Goal: Task Accomplishment & Management: Use online tool/utility

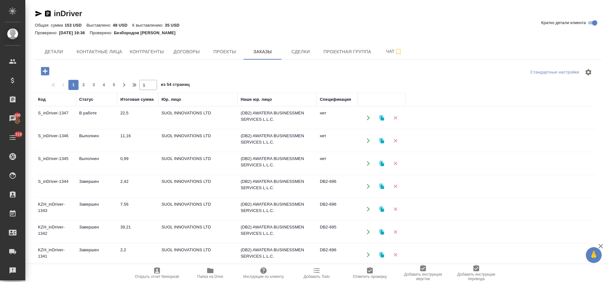
click at [95, 134] on td "Выполнен" at bounding box center [96, 140] width 41 height 22
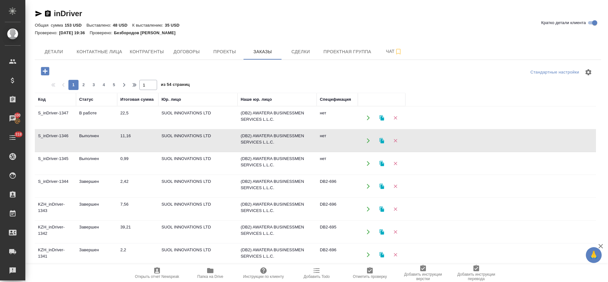
click at [95, 134] on td "Выполнен" at bounding box center [96, 140] width 41 height 22
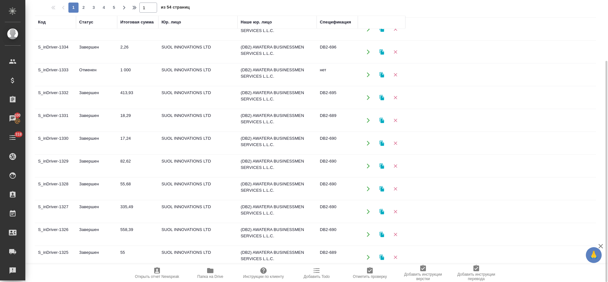
scroll to position [337, 0]
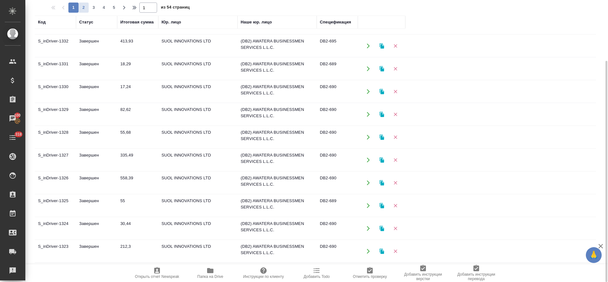
click at [85, 9] on span "2" at bounding box center [84, 7] width 10 height 6
type input "2"
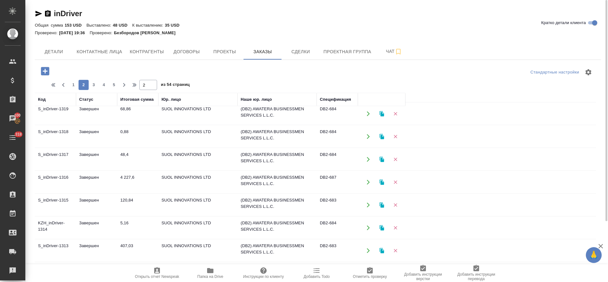
scroll to position [52, 0]
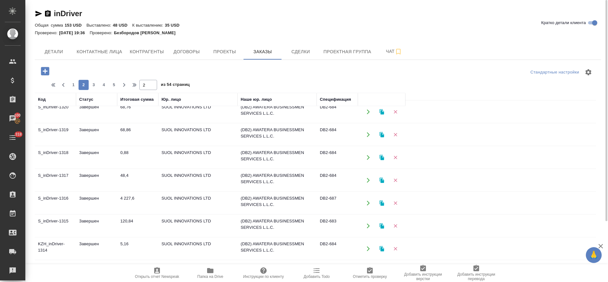
click at [85, 173] on td "Завершен" at bounding box center [96, 180] width 41 height 22
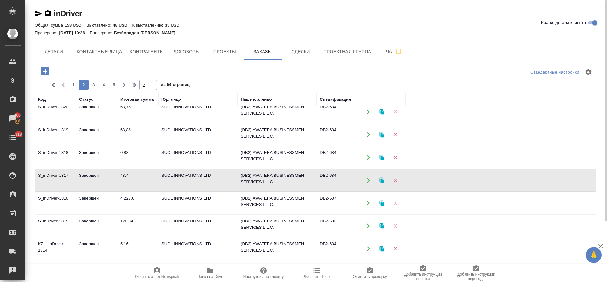
click at [85, 173] on td "Завершен" at bounding box center [96, 180] width 41 height 22
click at [85, 177] on td "Завершен" at bounding box center [96, 180] width 41 height 22
click at [381, 182] on icon "button" at bounding box center [381, 179] width 4 height 5
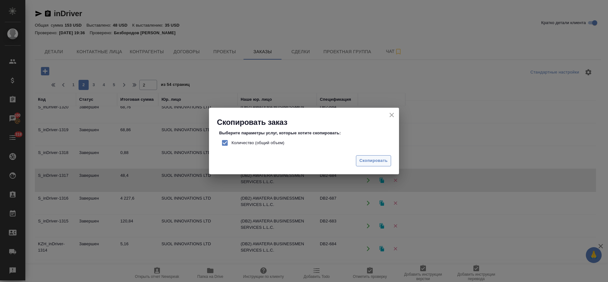
click at [369, 162] on span "Скопировать" at bounding box center [373, 160] width 28 height 7
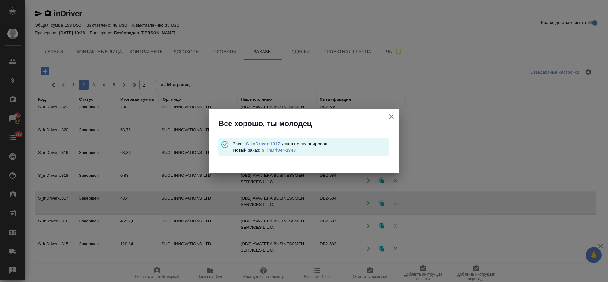
click at [286, 152] on link "S_inDriver-1348" at bounding box center [278, 150] width 34 height 5
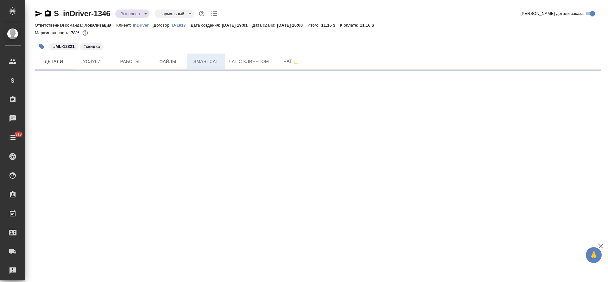
click at [206, 56] on button "Smartcat" at bounding box center [206, 62] width 38 height 16
select select "RU"
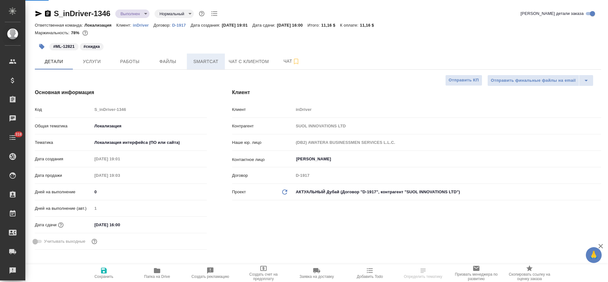
type textarea "x"
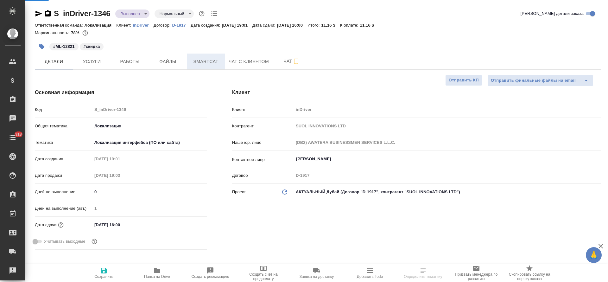
type textarea "x"
type input "Третьякова Ольга"
type input "Сеитов Павел"
type textarea "x"
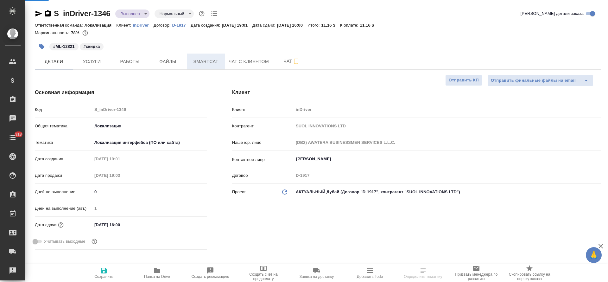
type textarea "x"
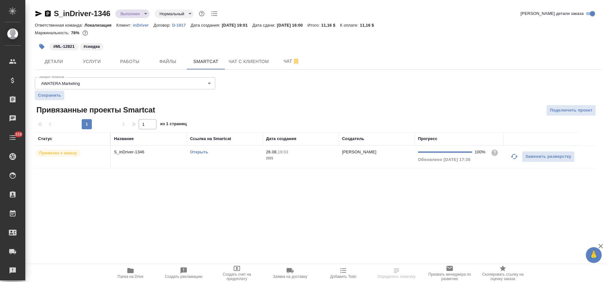
click at [197, 150] on link "Открыть" at bounding box center [199, 151] width 18 height 5
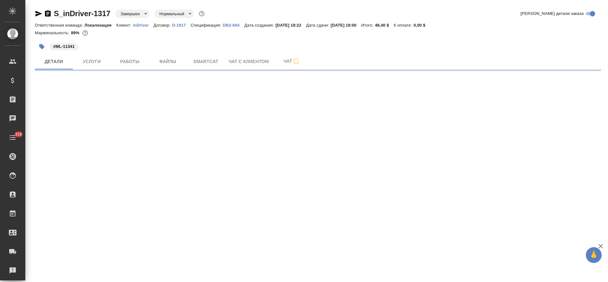
select select "RU"
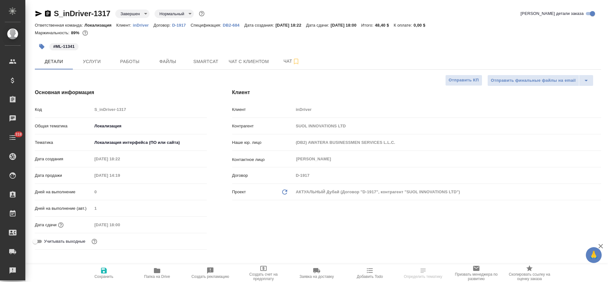
type textarea "x"
click at [97, 66] on button "Услуги" at bounding box center [92, 62] width 38 height 16
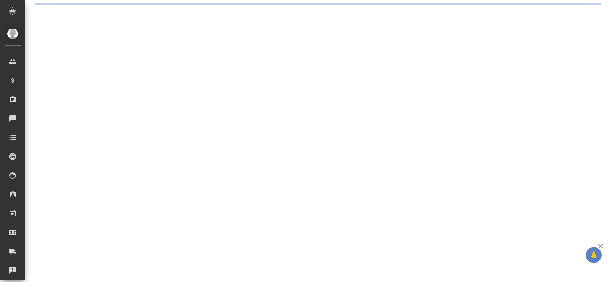
select select "RU"
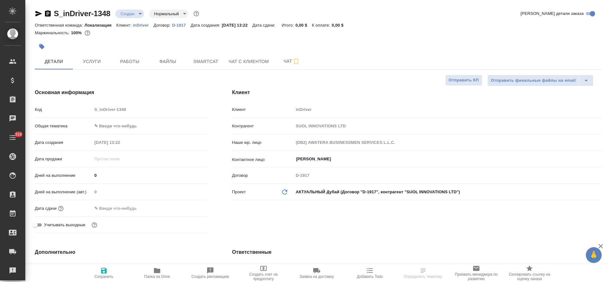
type textarea "x"
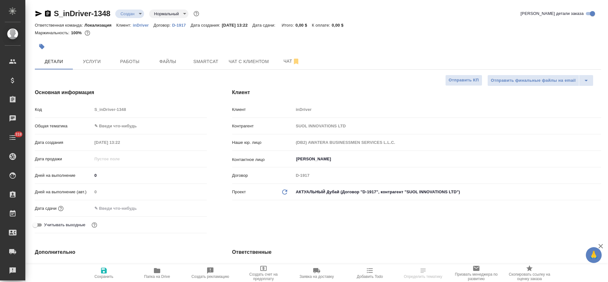
type textarea "x"
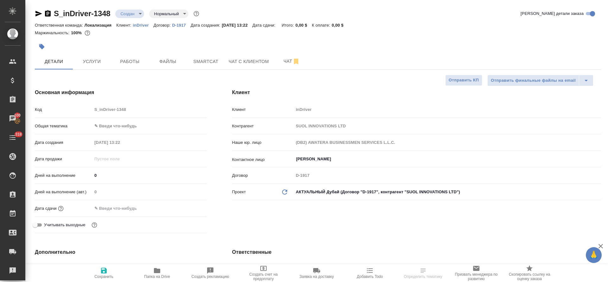
type textarea "x"
click at [41, 44] on icon "button" at bounding box center [41, 46] width 5 height 5
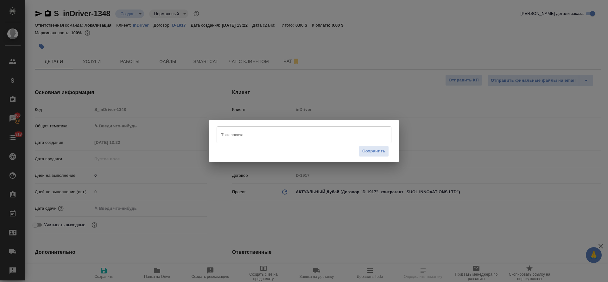
click at [255, 136] on input "Тэги заказа" at bounding box center [297, 134] width 157 height 11
paste input "ML-12950"
type input "ML-12950"
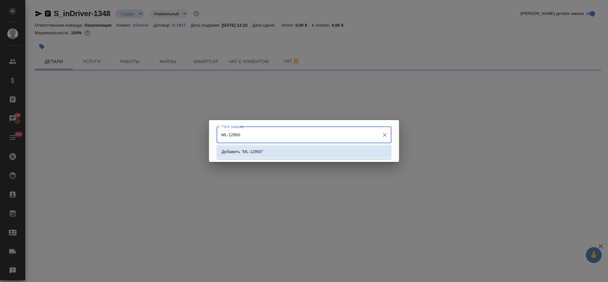
click at [322, 149] on li "Добавить "ML-12950"" at bounding box center [304, 151] width 175 height 11
select select "RU"
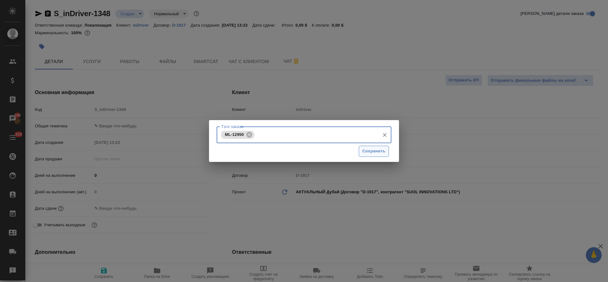
type textarea "x"
click at [378, 151] on span "Сохранить" at bounding box center [373, 151] width 23 height 7
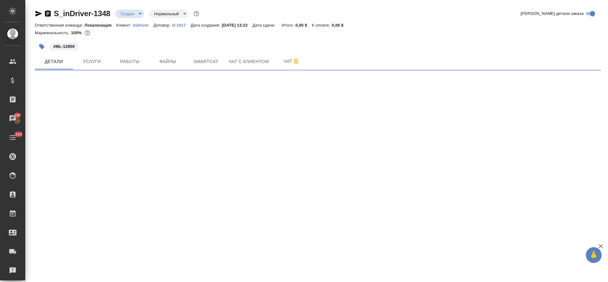
select select "RU"
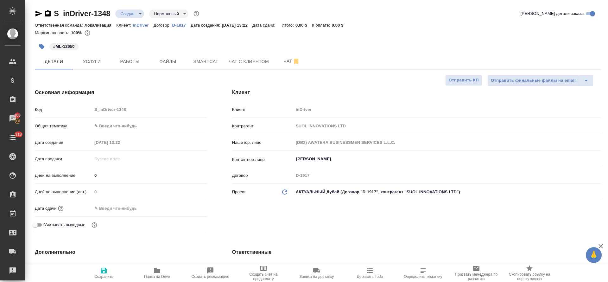
type textarea "x"
click at [118, 129] on body "🙏 .cls-1 fill:#fff; AWATERA Tretyakova Olga Клиенты Спецификации Заказы 100 Чат…" at bounding box center [304, 141] width 608 height 282
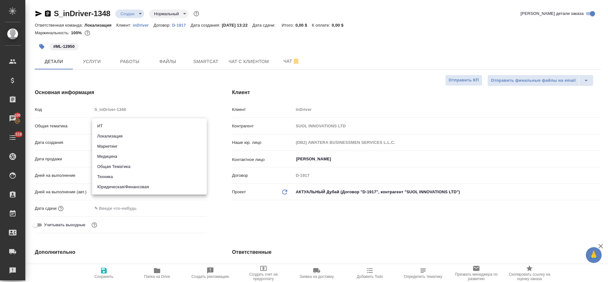
click at [120, 135] on li "Локализация" at bounding box center [149, 136] width 115 height 10
type input "local"
type textarea "x"
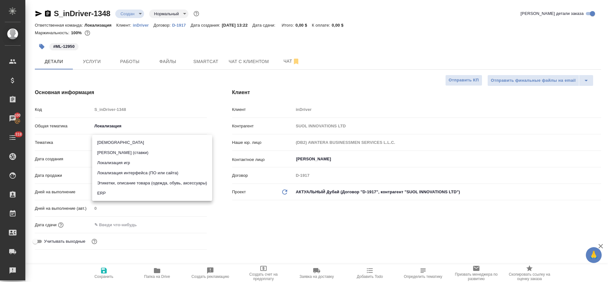
click at [121, 139] on body "🙏 .cls-1 fill:#fff; AWATERA Tretyakova Olga Клиенты Спецификации Заказы 100 Чат…" at bounding box center [304, 141] width 608 height 282
click at [129, 169] on li "Локализация интерфейса (ПО или сайта)" at bounding box center [152, 173] width 120 height 10
type textarea "x"
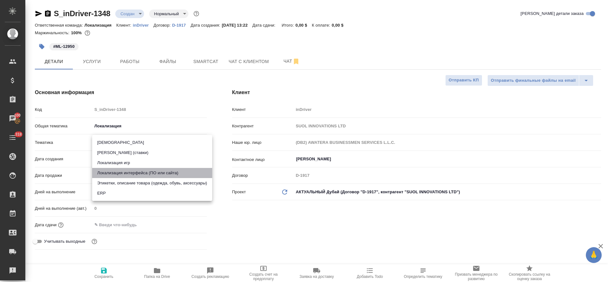
type input "5a8b8b956a9677013d343e0d"
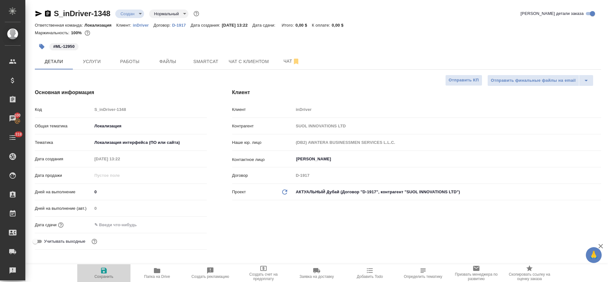
click at [102, 270] on icon "button" at bounding box center [104, 271] width 6 height 6
type textarea "x"
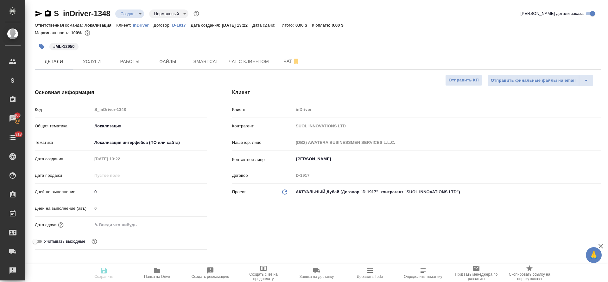
type textarea "x"
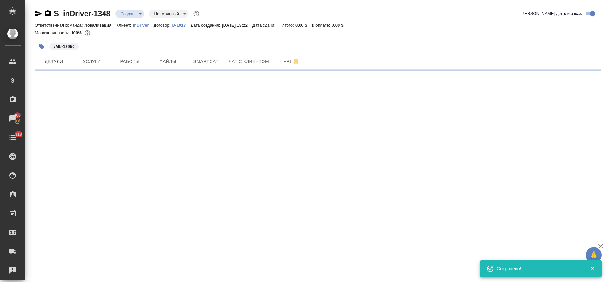
select select "RU"
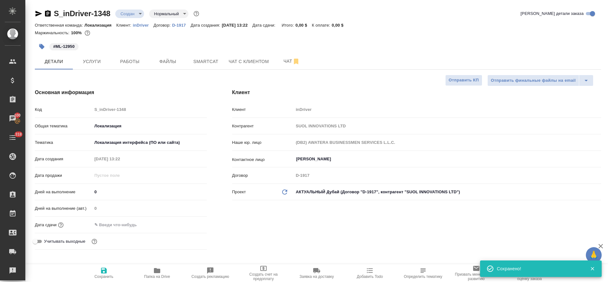
type textarea "x"
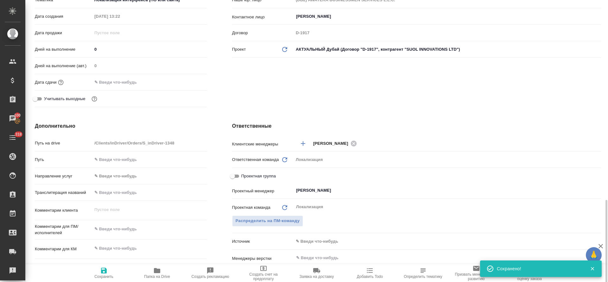
scroll to position [237, 0]
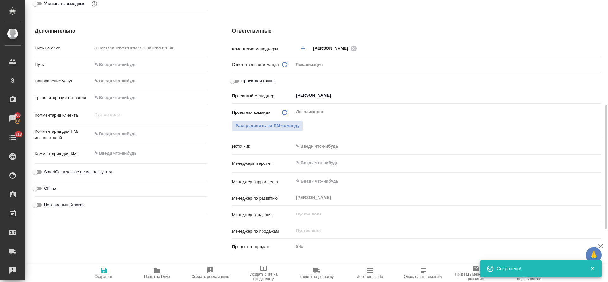
type textarea "x"
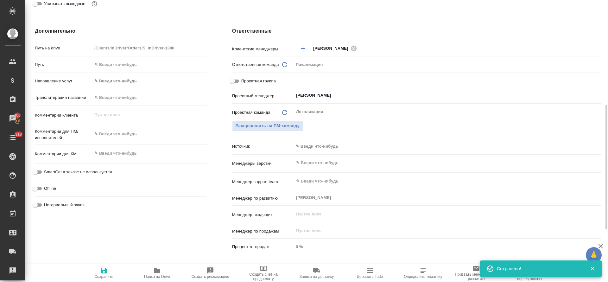
type textarea "x"
click at [108, 155] on textarea at bounding box center [149, 153] width 114 height 11
paste textarea "https://indriver.atlassian.net/browse/ML-12950"
type textarea "https://indriver.atlassian.net/browse/ML-12950"
type textarea "x"
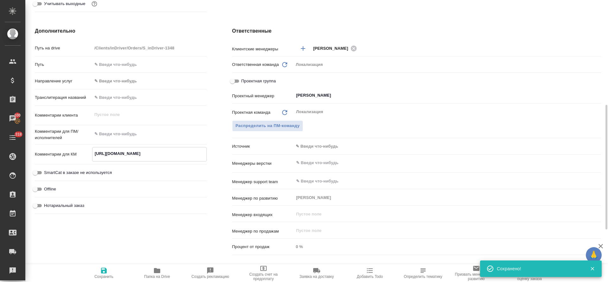
type textarea "x"
type textarea "https://indriver.atlassian.net/browse/ML-12950"
type textarea "x"
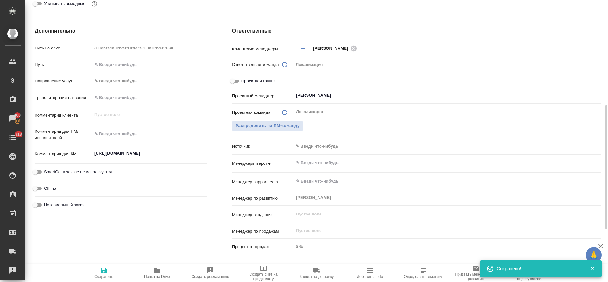
type textarea "x"
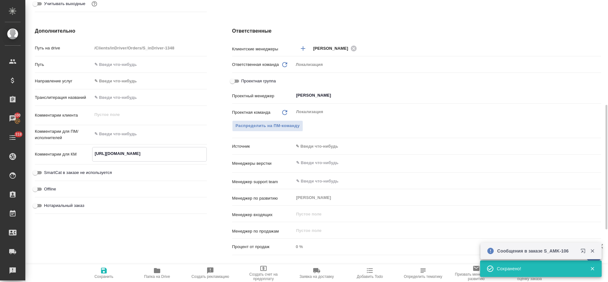
type textarea "x"
click at [127, 134] on textarea at bounding box center [149, 134] width 115 height 11
paste textarea "Could you help translate ad copy for Meta campaigns from EN to TJ? Alternativa …"
type textarea "Could you help translate ad copy for Meta campaigns from EN to TJ? Alternativa …"
type textarea "x"
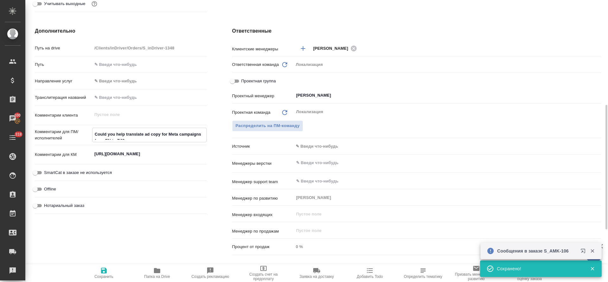
type textarea "x"
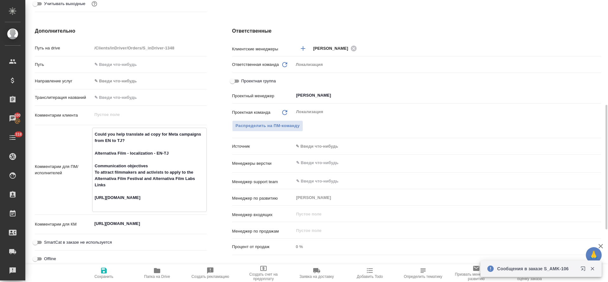
type textarea "Could you help translate ad copy for Meta campaigns from EN to TJ? Alternativa …"
type textarea "x"
click at [103, 273] on icon "button" at bounding box center [104, 271] width 6 height 6
type textarea "x"
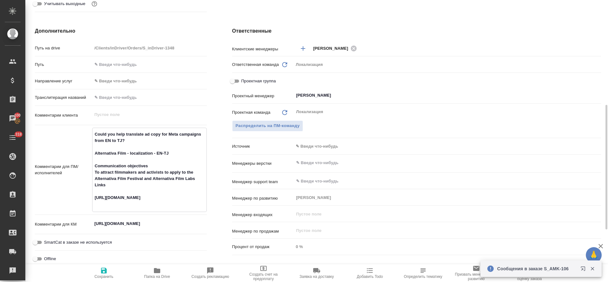
type textarea "x"
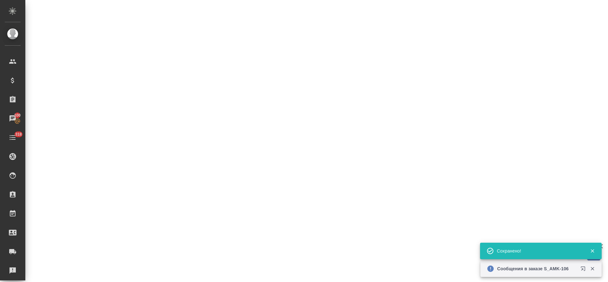
select select "RU"
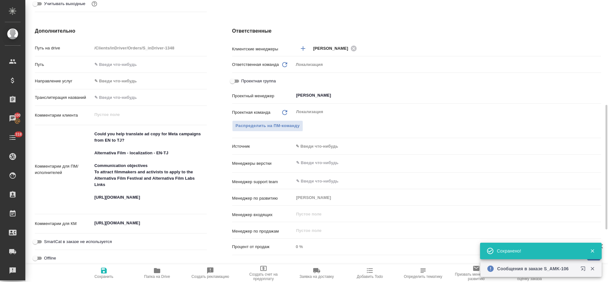
type textarea "x"
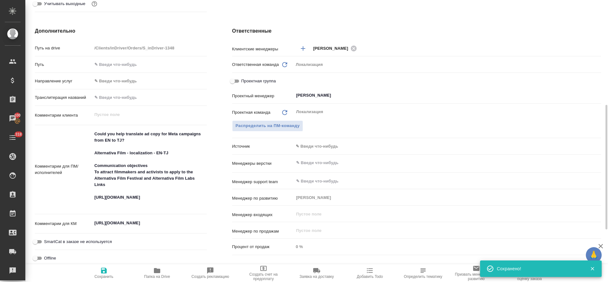
scroll to position [0, 0]
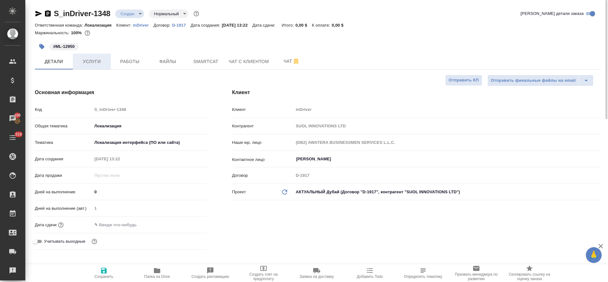
click at [96, 60] on span "Услуги" at bounding box center [92, 62] width 30 height 8
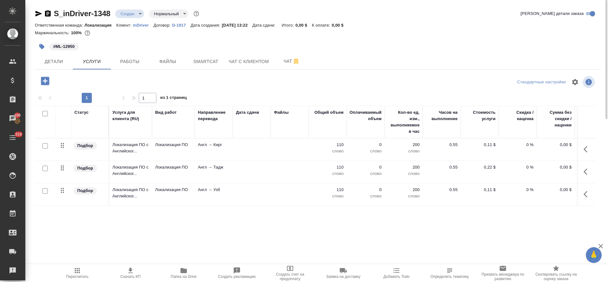
click at [45, 114] on input "checkbox" at bounding box center [44, 113] width 5 height 5
checkbox input "true"
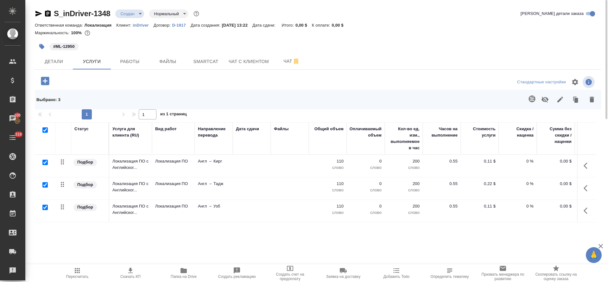
click at [44, 185] on input "checkbox" at bounding box center [44, 184] width 5 height 5
checkbox input "false"
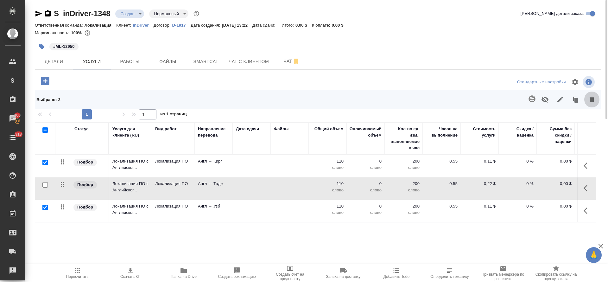
click at [594, 101] on icon "button" at bounding box center [592, 100] width 8 height 8
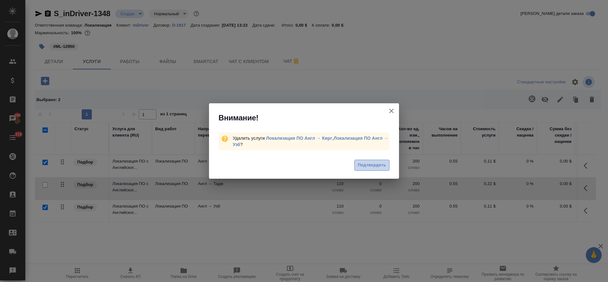
click at [366, 167] on span "Подтвердить" at bounding box center [372, 164] width 28 height 7
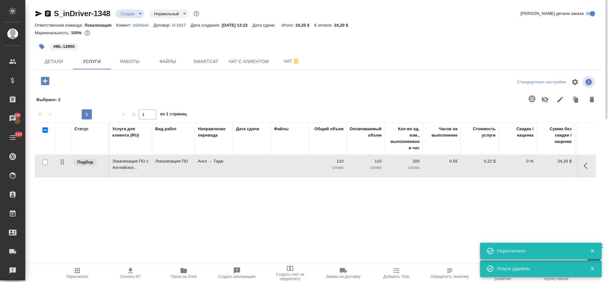
click at [583, 168] on button "button" at bounding box center [587, 165] width 15 height 15
click at [553, 165] on icon "button" at bounding box center [552, 166] width 8 height 8
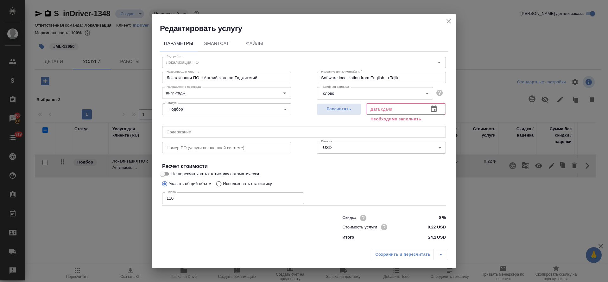
click at [225, 135] on input "text" at bounding box center [304, 131] width 284 height 11
paste input "Translate ad copy for Alternativa Film Festival & Labs-Tajik"
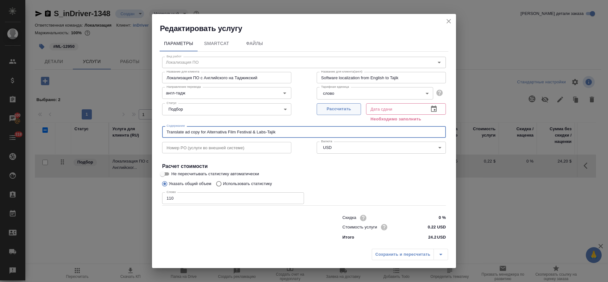
type input "Translate ad copy for Alternativa Film Festival & Labs-Tajik"
click at [349, 109] on span "Рассчитать" at bounding box center [338, 108] width 37 height 7
type input "05.09.2025 13:56"
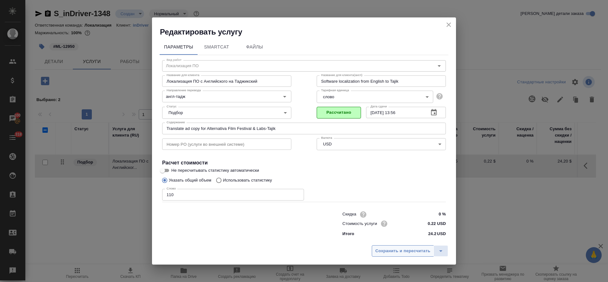
click at [393, 251] on span "Сохранить и пересчитать" at bounding box center [402, 250] width 55 height 7
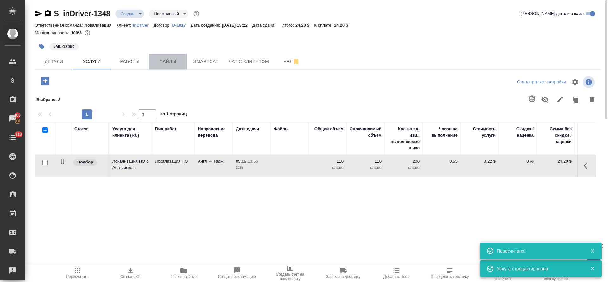
click at [169, 66] on button "Файлы" at bounding box center [168, 62] width 38 height 16
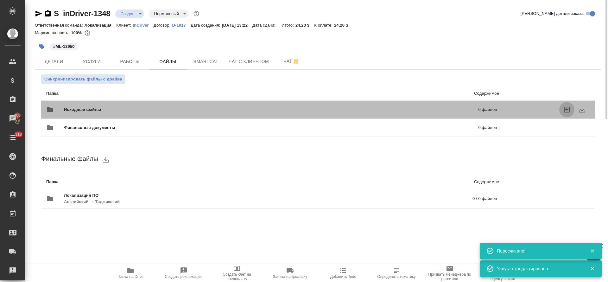
click at [566, 111] on icon "uploadFiles" at bounding box center [567, 110] width 8 height 8
click at [0, 0] on input "uploadFiles" at bounding box center [0, 0] width 0 height 0
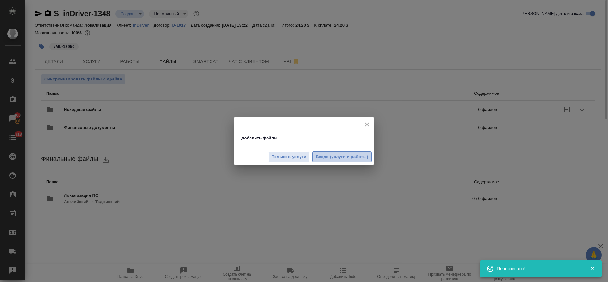
click at [316, 156] on span "Везде (услуги и работы)" at bounding box center [342, 156] width 53 height 7
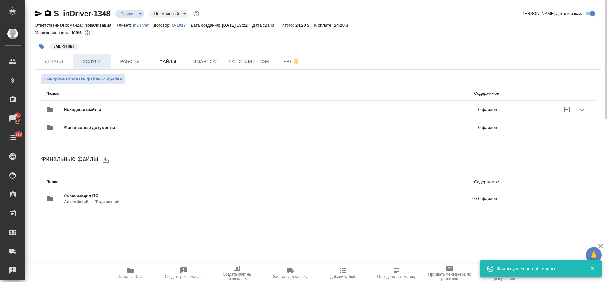
click at [89, 61] on span "Услуги" at bounding box center [92, 62] width 30 height 8
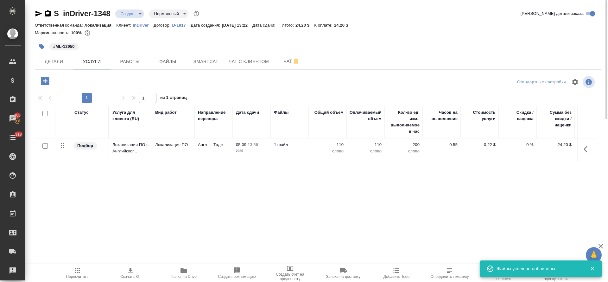
click at [45, 113] on input "checkbox" at bounding box center [44, 113] width 5 height 5
checkbox input "true"
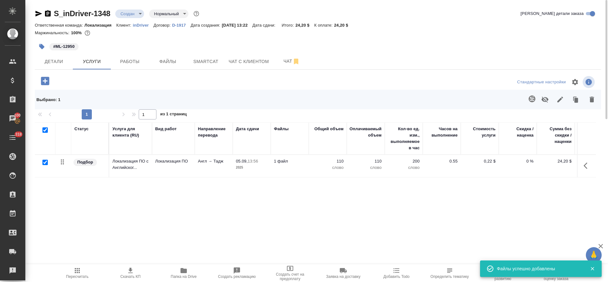
click at [528, 98] on icon "button" at bounding box center [532, 99] width 8 height 8
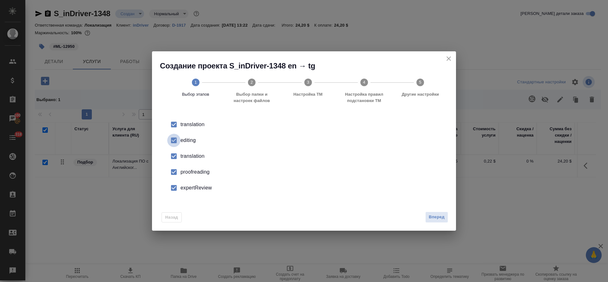
click at [176, 137] on input "checkbox" at bounding box center [173, 140] width 13 height 13
click at [183, 151] on li "translation" at bounding box center [304, 156] width 284 height 16
click at [184, 167] on li "proofreading" at bounding box center [304, 172] width 284 height 16
click at [185, 181] on li "expertReview" at bounding box center [304, 188] width 284 height 16
click at [427, 211] on div "Назад Вперед" at bounding box center [304, 216] width 304 height 30
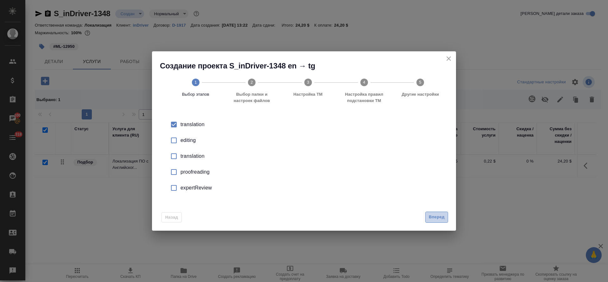
click at [426, 216] on button "Вперед" at bounding box center [436, 216] width 23 height 11
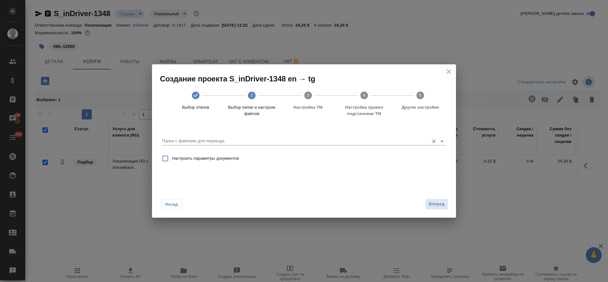
click at [246, 144] on input "Папка с файлами для перевода" at bounding box center [293, 141] width 263 height 8
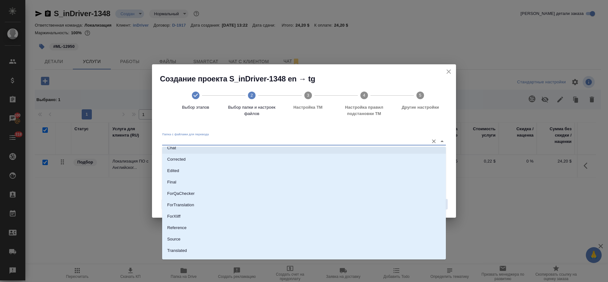
scroll to position [37, 0]
click at [238, 230] on li "Source" at bounding box center [304, 230] width 284 height 11
type input "Source"
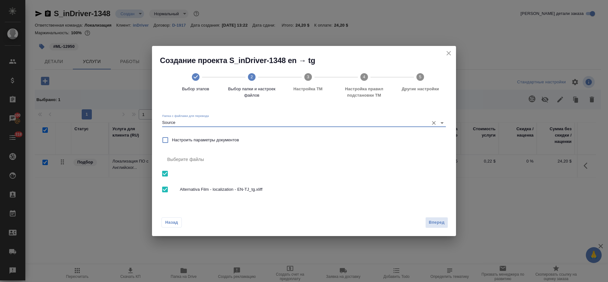
click at [424, 228] on div "Назад Вперед" at bounding box center [304, 221] width 304 height 30
click at [427, 226] on button "Вперед" at bounding box center [436, 222] width 23 height 11
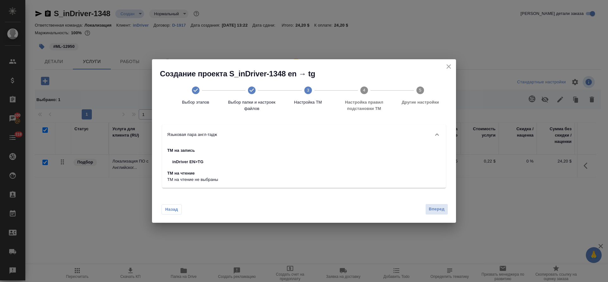
click at [429, 212] on span "Вперед" at bounding box center [437, 208] width 16 height 7
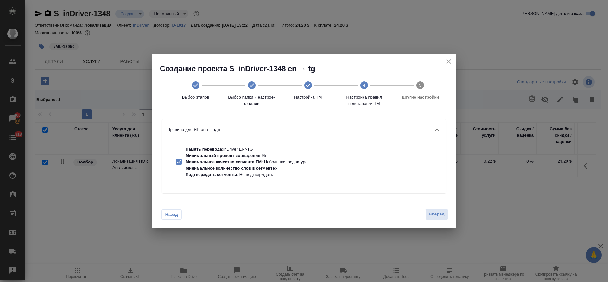
click at [429, 212] on span "Вперед" at bounding box center [437, 214] width 16 height 7
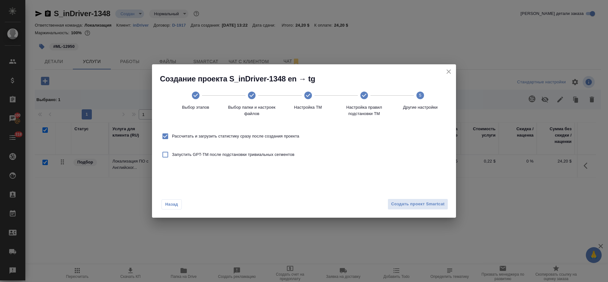
click at [429, 212] on div "Назад Создать проект Smartcat" at bounding box center [304, 203] width 304 height 30
click at [429, 204] on span "Создать проект Smartcat" at bounding box center [418, 203] width 54 height 7
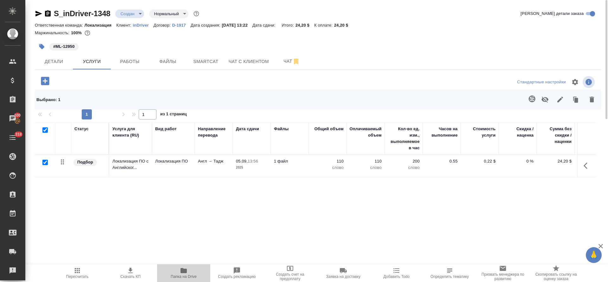
click at [182, 271] on icon "button" at bounding box center [183, 270] width 6 height 5
click at [132, 62] on span "Работы" at bounding box center [130, 62] width 30 height 8
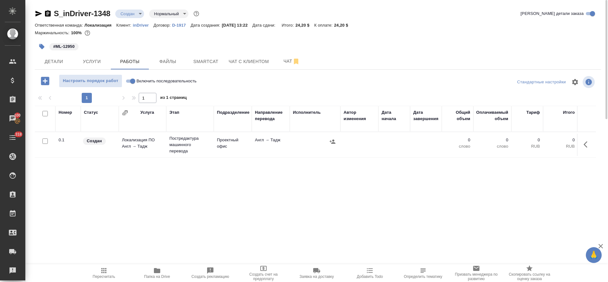
click at [133, 79] on input "Включить последовательность" at bounding box center [132, 81] width 23 height 8
checkbox input "true"
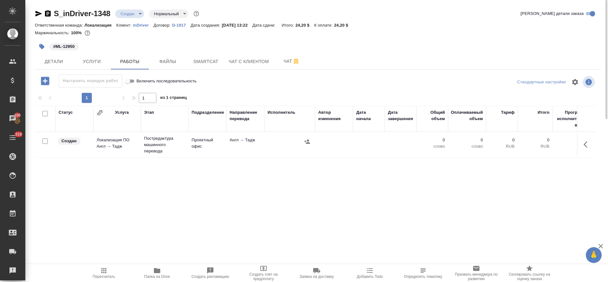
click at [583, 146] on button "button" at bounding box center [587, 144] width 15 height 15
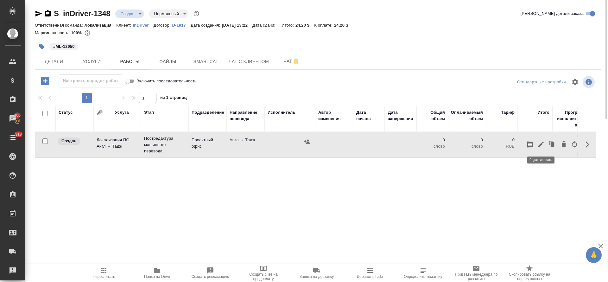
click at [540, 143] on icon "button" at bounding box center [541, 145] width 8 height 8
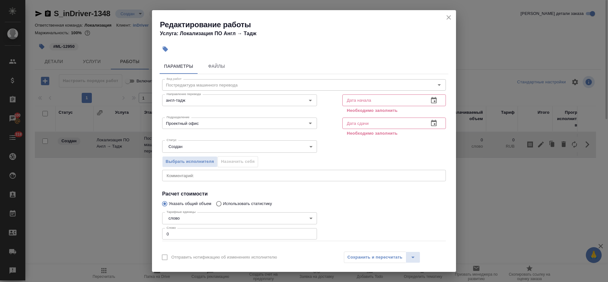
click at [204, 177] on textarea at bounding box center [304, 175] width 275 height 5
paste textarea "https://drive.awatera.com/s/istNgF6syAbYcbW"
type textarea "файл в эксель для справки в папке https://drive.awatera.com/s/istNgF6syAbYcbW"
click at [218, 146] on body "🙏 .cls-1 fill:#fff; AWATERA Tretyakova Olga Клиенты Спецификации Заказы 100 Чат…" at bounding box center [304, 141] width 608 height 282
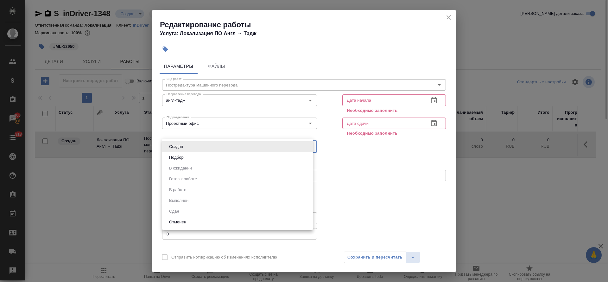
click at [216, 155] on li "Подбор" at bounding box center [237, 157] width 151 height 11
type input "recruiting"
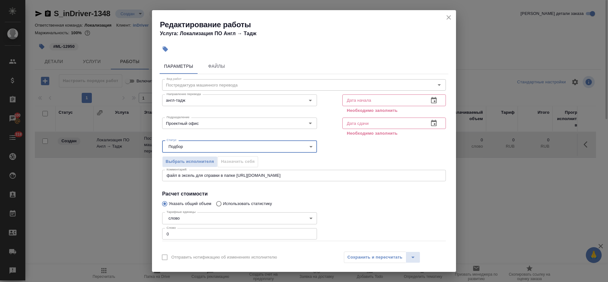
click at [431, 101] on icon "button" at bounding box center [434, 100] width 6 height 6
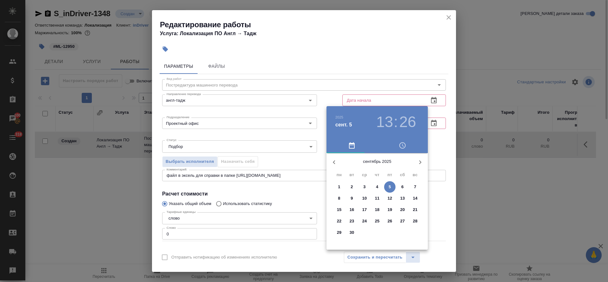
click at [390, 186] on p "5" at bounding box center [389, 187] width 2 height 6
type input "05.09.2025 13:26"
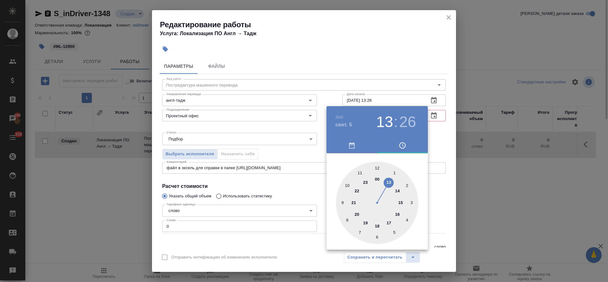
drag, startPoint x: 287, startPoint y: 152, endPoint x: 370, endPoint y: 145, distance: 83.8
click at [287, 150] on div at bounding box center [304, 141] width 608 height 282
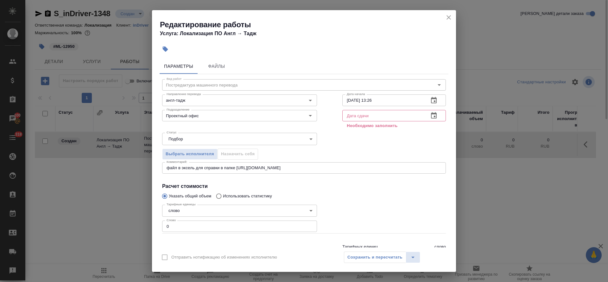
click at [430, 117] on icon "button" at bounding box center [434, 116] width 8 height 8
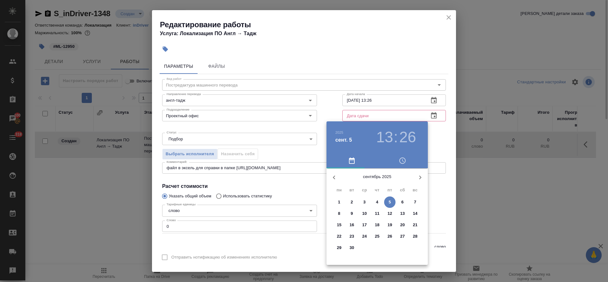
click at [393, 205] on button "5" at bounding box center [389, 201] width 11 height 11
type input "05.09.2025 13:26"
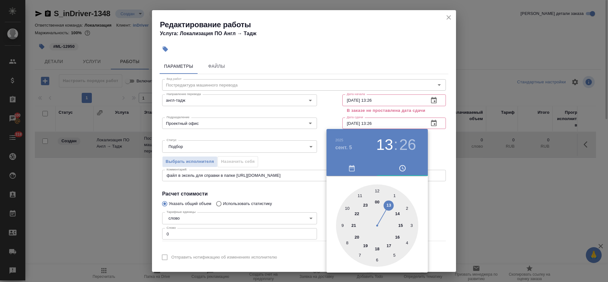
click at [283, 199] on div at bounding box center [304, 141] width 608 height 282
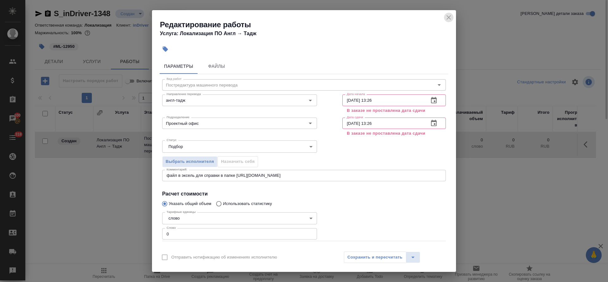
click at [449, 18] on icon "close" at bounding box center [449, 18] width 8 height 8
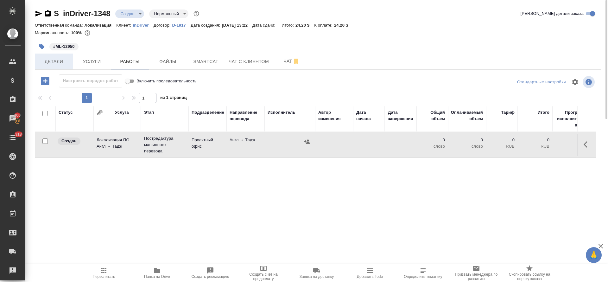
click at [64, 64] on span "Детали" at bounding box center [54, 62] width 30 height 8
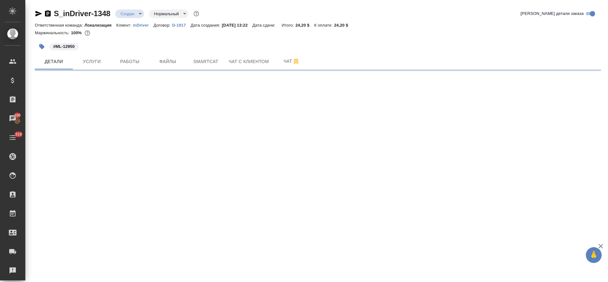
select select "RU"
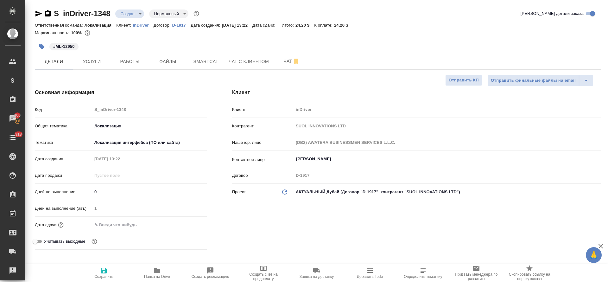
type textarea "x"
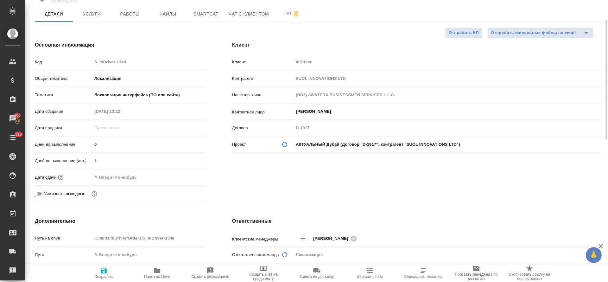
click at [122, 177] on input "text" at bounding box center [119, 177] width 55 height 9
click at [188, 173] on icon "button" at bounding box center [189, 177] width 8 height 8
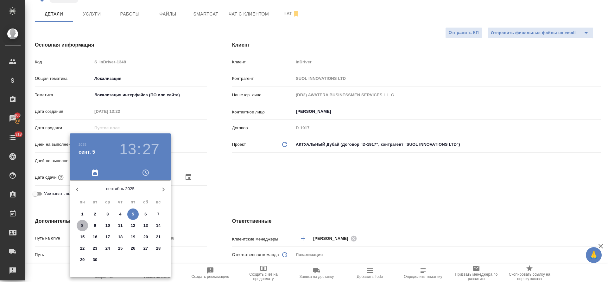
click at [84, 227] on span "8" at bounding box center [82, 225] width 11 height 6
type input "08.09.2025 13:27"
type textarea "x"
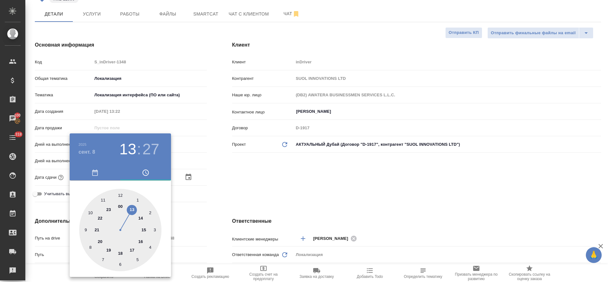
click at [119, 253] on div at bounding box center [120, 230] width 82 height 82
type input "08.09.2025 18:27"
type textarea "x"
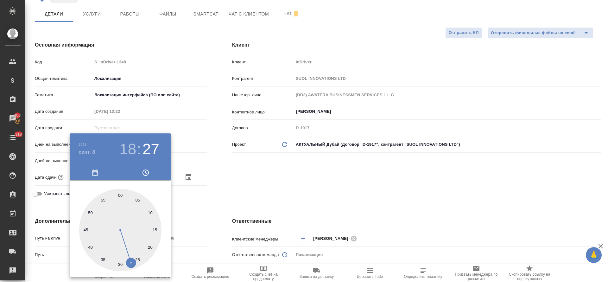
click at [118, 193] on div at bounding box center [120, 230] width 82 height 82
type input "08.09.2025 18:59"
type textarea "x"
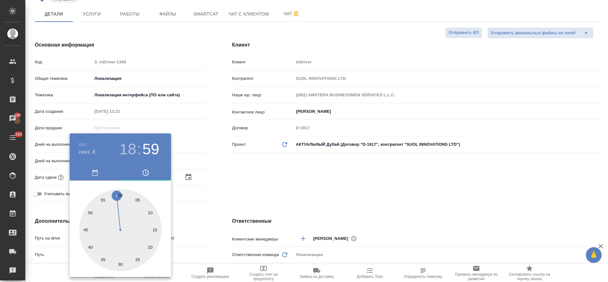
click at [268, 194] on div at bounding box center [304, 141] width 608 height 282
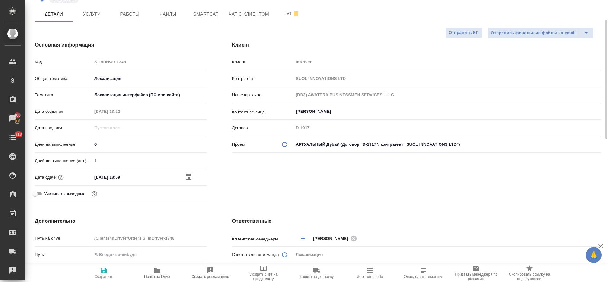
click at [186, 179] on icon "button" at bounding box center [189, 177] width 8 height 8
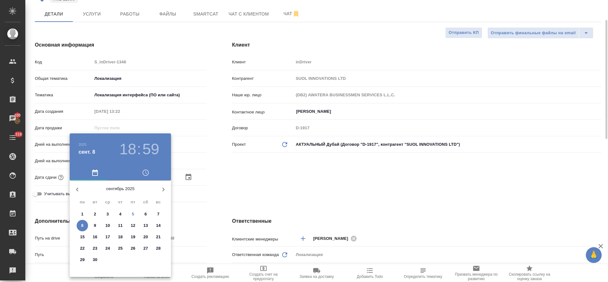
click at [186, 177] on div at bounding box center [304, 141] width 608 height 282
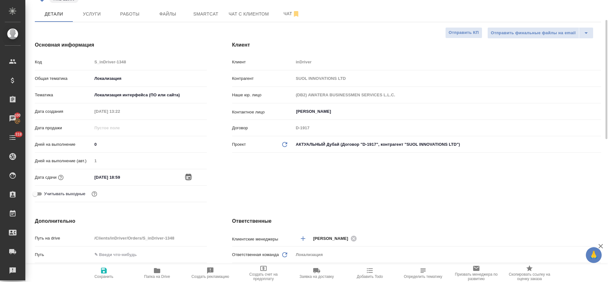
click at [185, 178] on icon "button" at bounding box center [189, 177] width 8 height 8
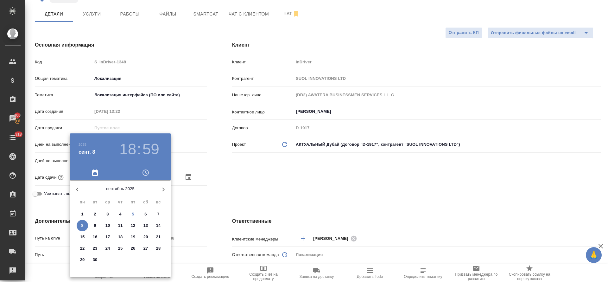
click at [151, 152] on h3 "59" at bounding box center [150, 149] width 17 height 18
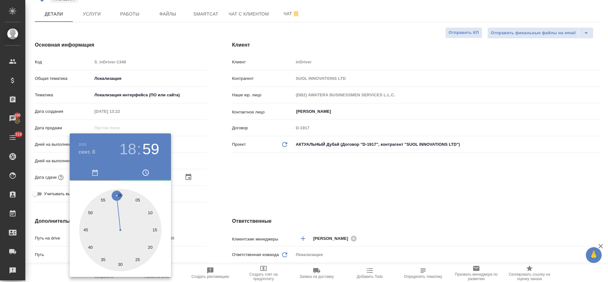
click at [121, 194] on div at bounding box center [120, 230] width 82 height 82
type input "08.09.2025 18:00"
type textarea "x"
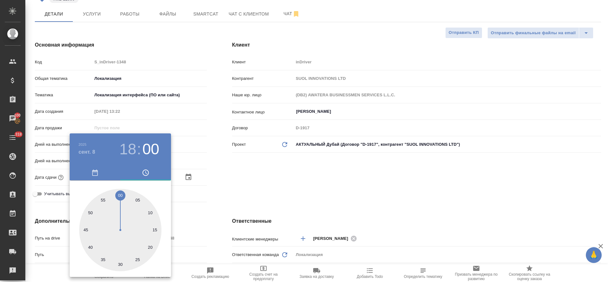
click at [243, 202] on div at bounding box center [304, 141] width 608 height 282
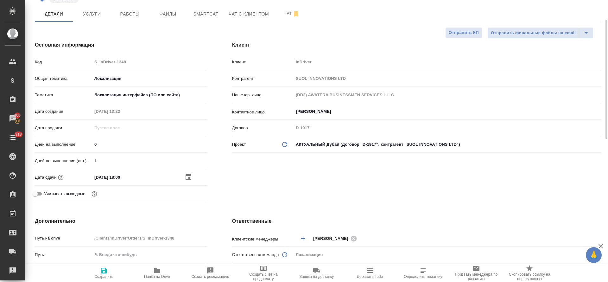
click at [113, 269] on span "Сохранить" at bounding box center [104, 273] width 46 height 12
type textarea "x"
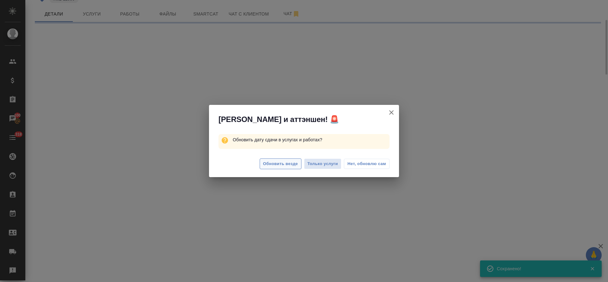
select select "RU"
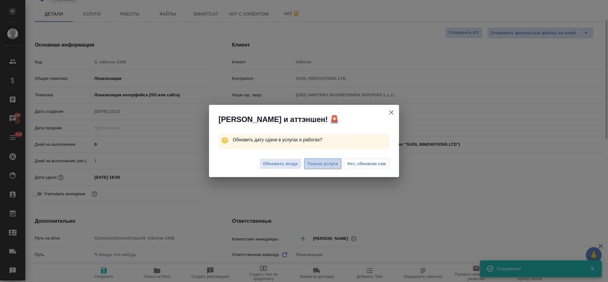
click at [315, 164] on span "Только услуги" at bounding box center [322, 163] width 31 height 7
type textarea "x"
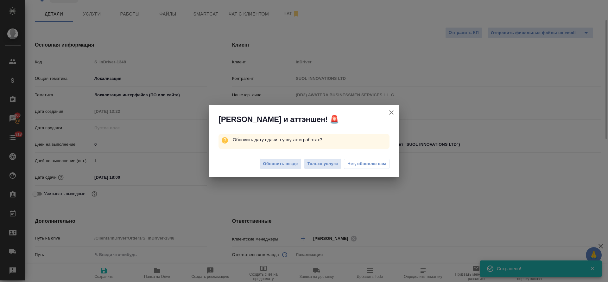
type textarea "x"
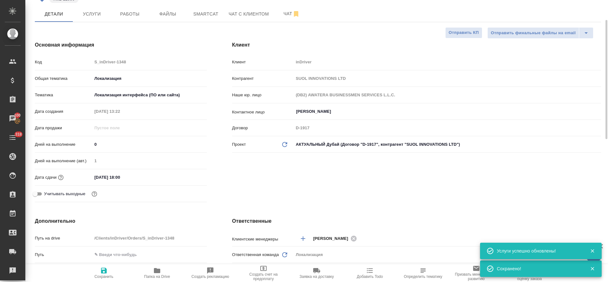
scroll to position [0, 0]
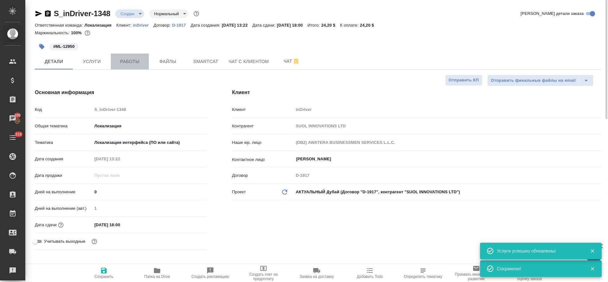
click at [115, 62] on span "Работы" at bounding box center [130, 62] width 30 height 8
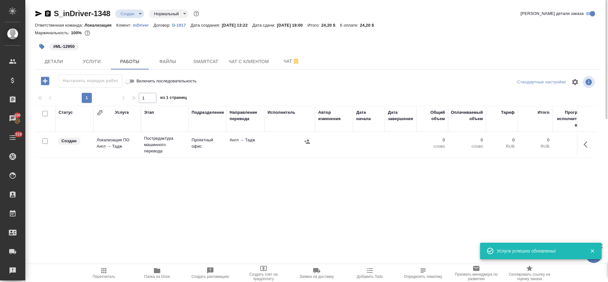
click at [590, 142] on icon "button" at bounding box center [587, 145] width 8 height 8
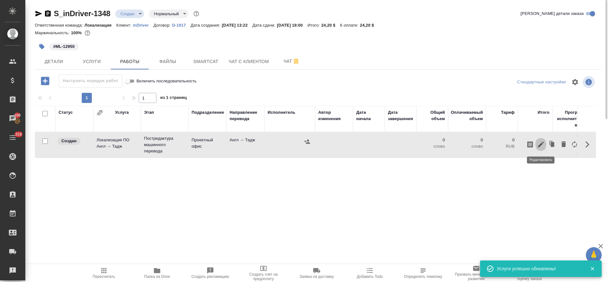
click at [544, 142] on icon "button" at bounding box center [541, 145] width 8 height 8
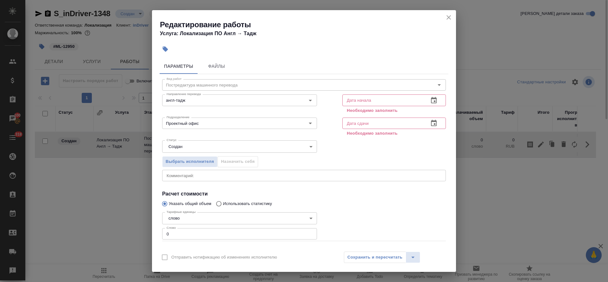
click at [186, 149] on body "🙏 .cls-1 fill:#fff; AWATERA Tretyakova Olga Клиенты Спецификации Заказы 100 Чат…" at bounding box center [304, 141] width 608 height 282
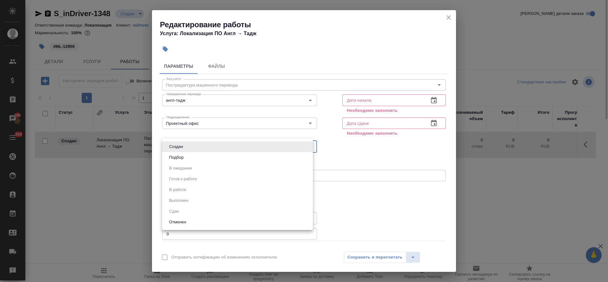
click at [186, 155] on li "Подбор" at bounding box center [237, 157] width 151 height 11
type input "recruiting"
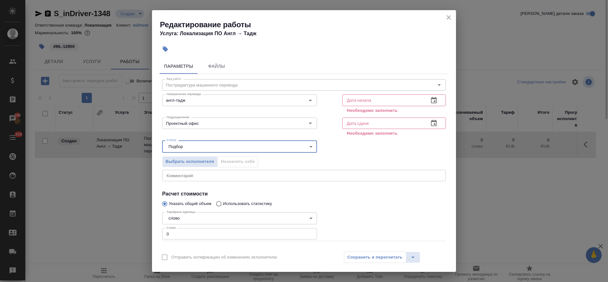
click at [186, 171] on div "x Комментарий:" at bounding box center [304, 175] width 284 height 11
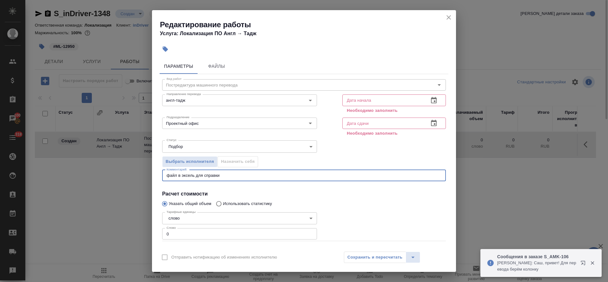
paste textarea "https://drive.awatera.com/s/istNgF6syAbYcbW"
type textarea "файл в эксель для справки https://drive.awatera.com/s/istNgF6syAbYcbW"
click at [430, 102] on icon "button" at bounding box center [434, 101] width 8 height 8
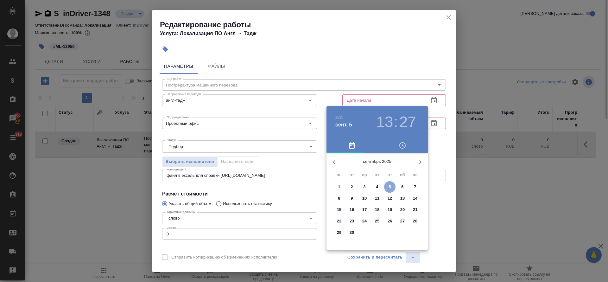
click at [389, 183] on button "5" at bounding box center [389, 186] width 11 height 11
type input "05.09.2025 13:27"
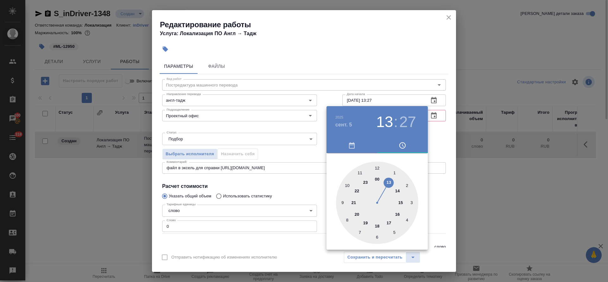
click at [307, 137] on div at bounding box center [304, 141] width 608 height 282
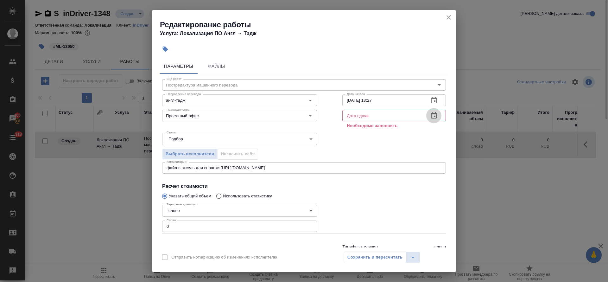
click at [426, 113] on button "button" at bounding box center [433, 115] width 15 height 15
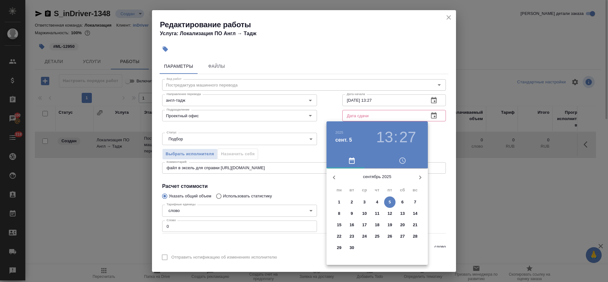
click at [341, 214] on span "8" at bounding box center [338, 213] width 11 height 6
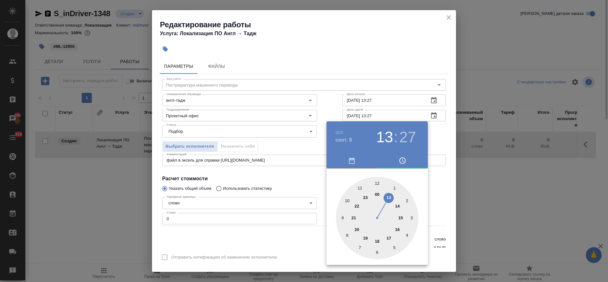
click at [399, 215] on div at bounding box center [377, 218] width 82 height 82
type input "08.09.2025 15:00"
click at [378, 182] on div at bounding box center [377, 218] width 82 height 82
drag, startPoint x: 285, startPoint y: 184, endPoint x: 291, endPoint y: 189, distance: 8.1
click at [285, 184] on div at bounding box center [304, 141] width 608 height 282
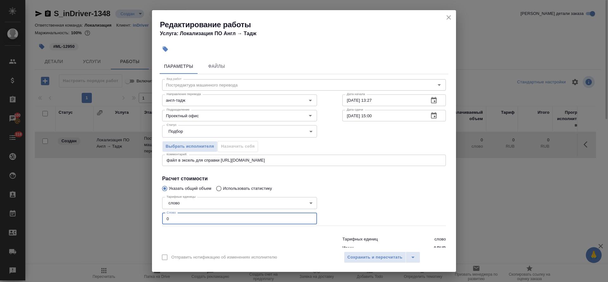
drag, startPoint x: 169, startPoint y: 215, endPoint x: 163, endPoint y: 217, distance: 6.1
click at [163, 217] on input "0" at bounding box center [239, 218] width 155 height 11
type input "1"
click at [358, 258] on span "Сохранить и пересчитать" at bounding box center [374, 257] width 55 height 7
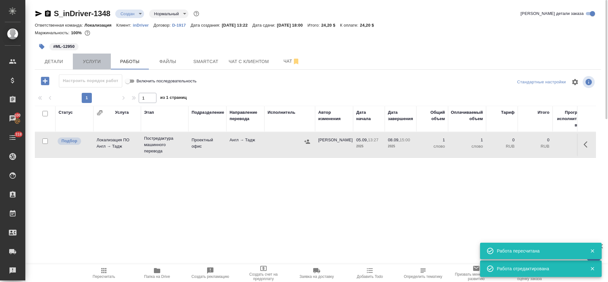
click at [92, 59] on span "Услуги" at bounding box center [92, 62] width 30 height 8
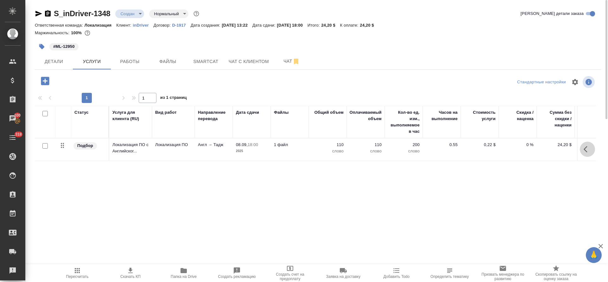
click at [581, 144] on button "button" at bounding box center [587, 149] width 15 height 15
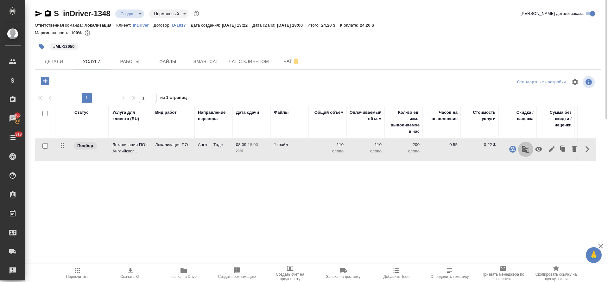
click at [528, 151] on icon "button" at bounding box center [526, 149] width 8 height 8
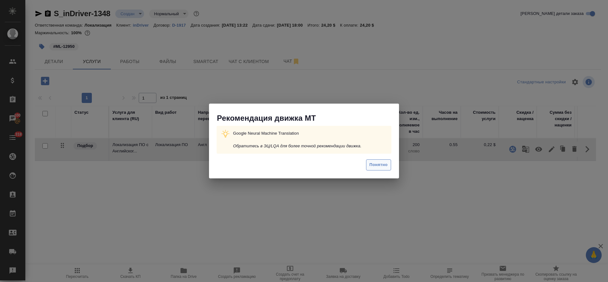
click at [390, 164] on button "Понятно" at bounding box center [378, 164] width 25 height 11
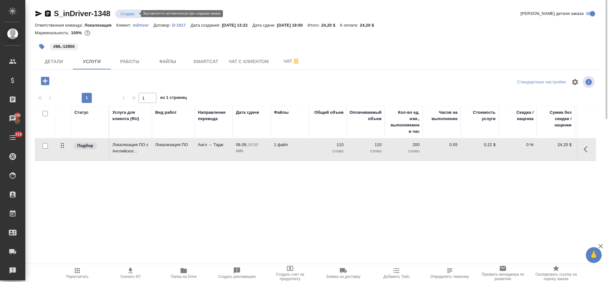
click at [136, 11] on body "🙏 .cls-1 fill:#fff; AWATERA Tretyakova Olga Клиенты Спецификации Заказы 100 Чат…" at bounding box center [304, 141] width 608 height 282
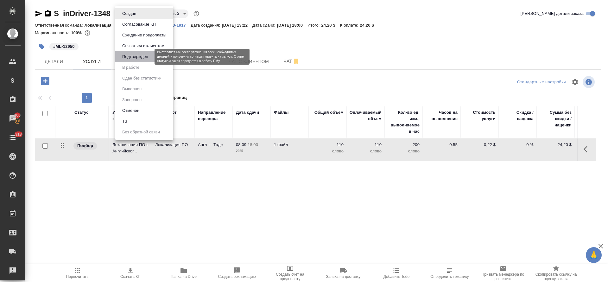
click at [136, 57] on button "Подтвержден" at bounding box center [135, 56] width 30 height 7
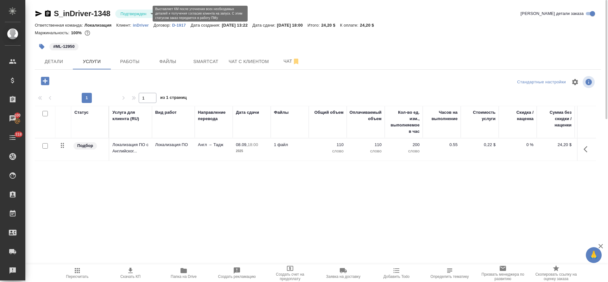
click at [143, 14] on body "🙏 .cls-1 fill:#fff; AWATERA Tretyakova Olga Клиенты Спецификации Заказы 100 Чат…" at bounding box center [304, 141] width 608 height 282
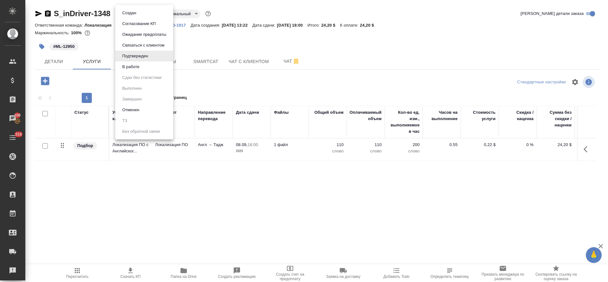
click at [143, 64] on li "В работе" at bounding box center [144, 66] width 58 height 11
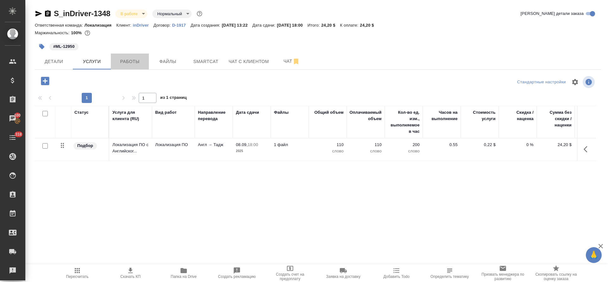
click at [128, 63] on span "Работы" at bounding box center [130, 62] width 30 height 8
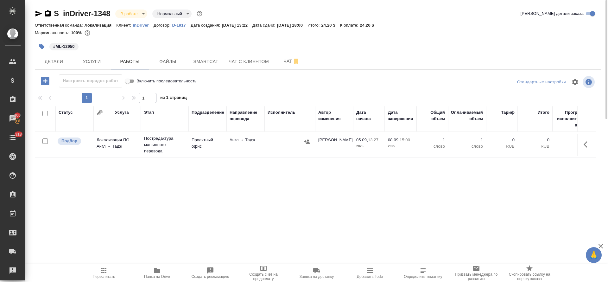
click at [582, 142] on button "button" at bounding box center [587, 144] width 15 height 15
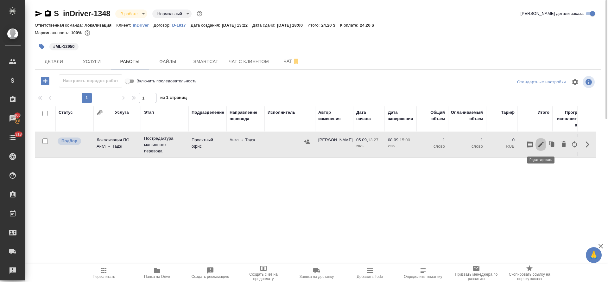
click at [543, 143] on icon "button" at bounding box center [541, 145] width 6 height 6
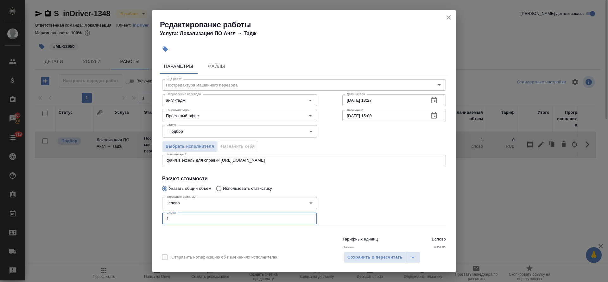
drag, startPoint x: 163, startPoint y: 216, endPoint x: 158, endPoint y: 216, distance: 4.7
click at [158, 216] on div "Параметры Файлы Вид работ Постредактура машинного перевода Вид работ Направлени…" at bounding box center [304, 151] width 304 height 191
paste input "896"
type input "896"
click at [390, 259] on span "Сохранить и пересчитать" at bounding box center [374, 257] width 55 height 7
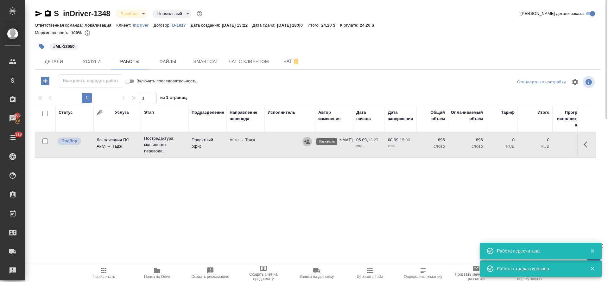
click at [308, 143] on icon "button" at bounding box center [307, 141] width 6 height 4
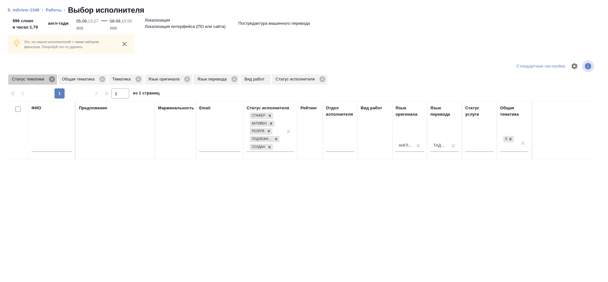
click at [53, 80] on icon at bounding box center [51, 79] width 7 height 7
click at [56, 148] on input "text" at bounding box center [51, 148] width 41 height 8
type input "махб"
click at [52, 80] on icon at bounding box center [52, 79] width 6 height 6
click at [39, 80] on icon at bounding box center [38, 79] width 6 height 6
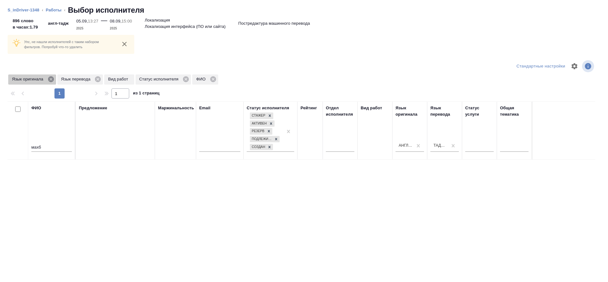
click at [51, 80] on icon at bounding box center [51, 79] width 6 height 6
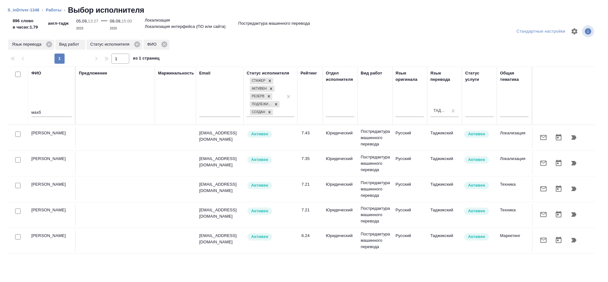
click at [541, 139] on icon "button" at bounding box center [543, 137] width 6 height 5
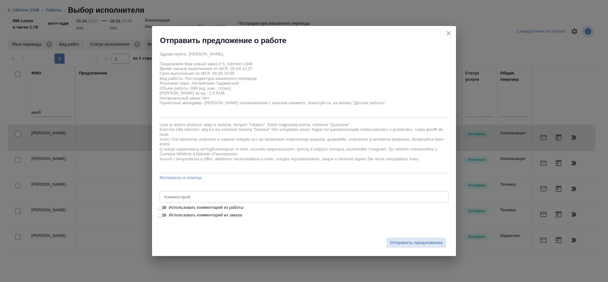
click at [230, 207] on span "Использовать комментарий из работы" at bounding box center [206, 207] width 75 height 6
click at [171, 207] on input "Использовать комментарий из работы" at bounding box center [159, 208] width 23 height 8
checkbox input "true"
type textarea "файл в эксель для справки https://drive.awatera.com/s/istNgF6syAbYcbW"
click at [406, 243] on span "Отправить предложение" at bounding box center [416, 242] width 53 height 7
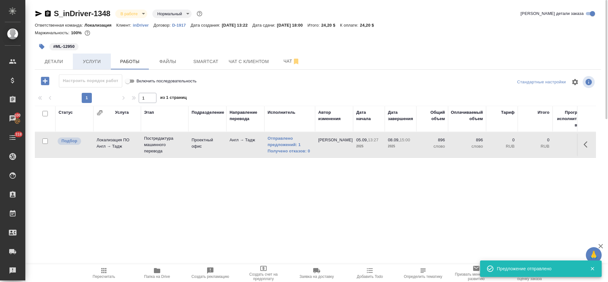
click at [98, 56] on button "Услуги" at bounding box center [92, 62] width 38 height 16
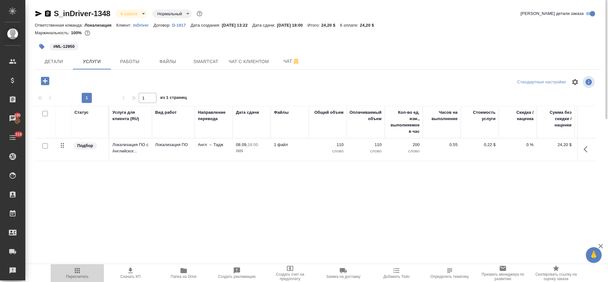
click at [79, 274] on icon "button" at bounding box center [77, 271] width 8 height 8
click at [133, 63] on span "Работы" at bounding box center [130, 62] width 30 height 8
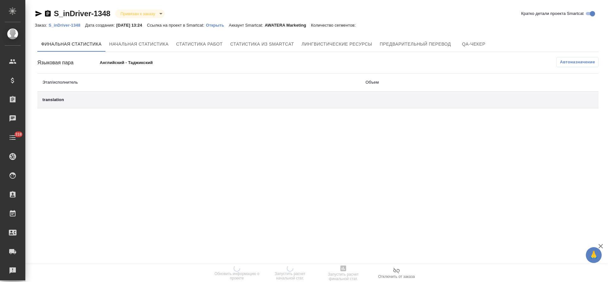
click at [227, 24] on p "Открыть" at bounding box center [217, 25] width 23 height 5
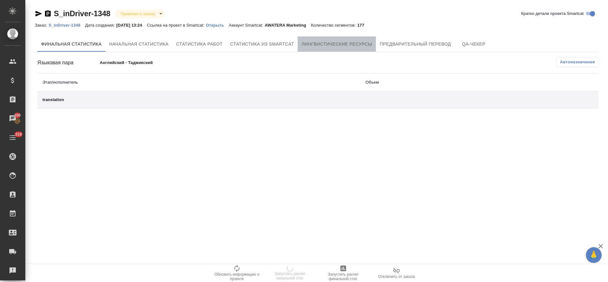
click at [344, 46] on span "Лингвистические ресурсы" at bounding box center [336, 44] width 71 height 8
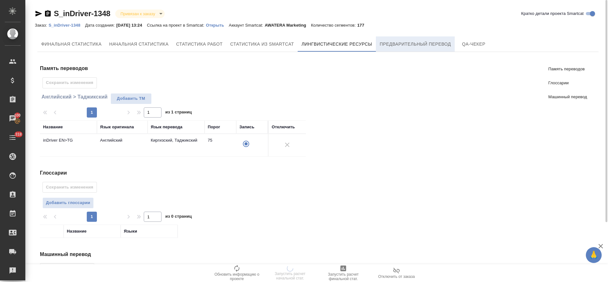
click at [418, 37] on button "Предварительный перевод" at bounding box center [415, 43] width 79 height 15
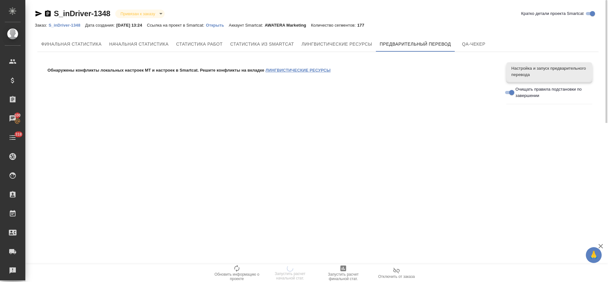
click at [318, 72] on link "ЛИНГВИСТИЧЕСКИЕ РЕСУРСЫ" at bounding box center [298, 70] width 65 height 5
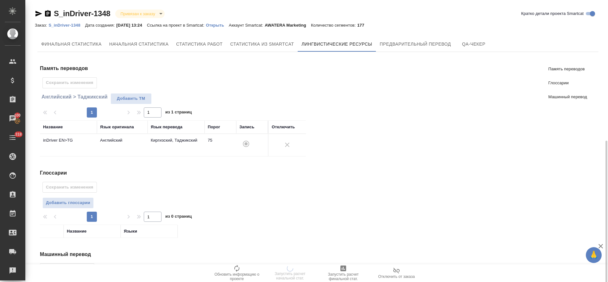
scroll to position [79, 0]
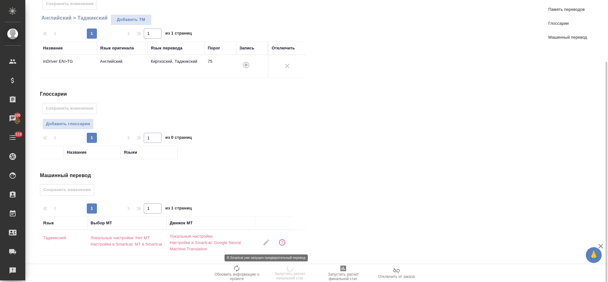
click at [266, 241] on span at bounding box center [266, 242] width 15 height 15
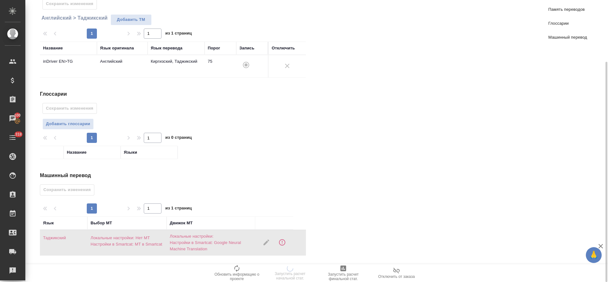
click at [286, 241] on button "button" at bounding box center [281, 242] width 15 height 15
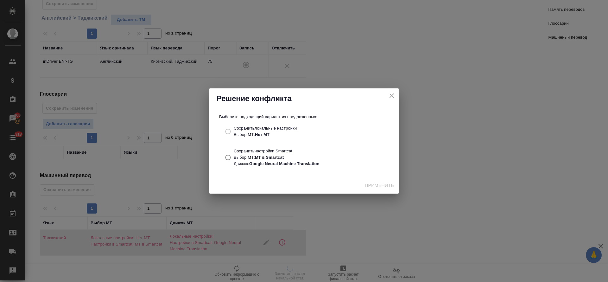
click at [230, 156] on input "Сохранить настройки Smartcat Выбор МТ: МТ в Smartcat Движок: Google Neural Mach…" at bounding box center [228, 157] width 12 height 12
radio input "true"
click at [368, 183] on span "Применить" at bounding box center [379, 185] width 29 height 8
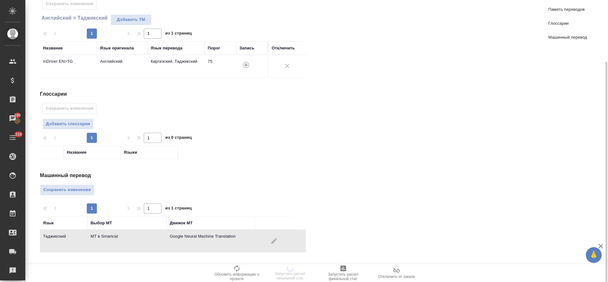
scroll to position [0, 0]
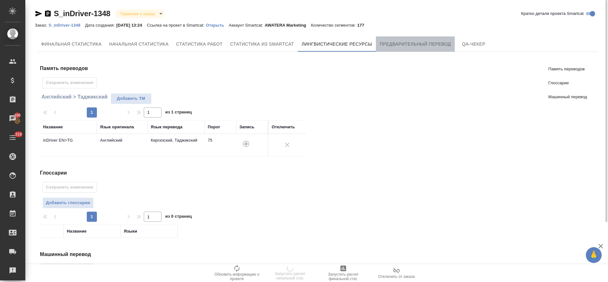
click at [404, 47] on span "Предварительный перевод" at bounding box center [415, 44] width 71 height 8
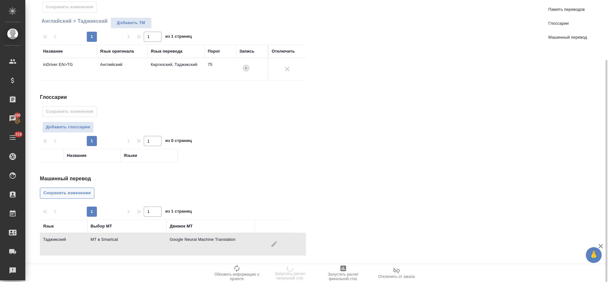
drag, startPoint x: 75, startPoint y: 187, endPoint x: 77, endPoint y: 191, distance: 4.7
click at [76, 190] on div "Машинный перевод Сохранить изменения 1 1 из 1 страниц Язык Выбор МТ Движок МТ Т…" at bounding box center [175, 215] width 271 height 81
drag, startPoint x: 78, startPoint y: 194, endPoint x: 92, endPoint y: 196, distance: 14.7
click at [79, 194] on span "Сохранить изменения" at bounding box center [66, 192] width 47 height 7
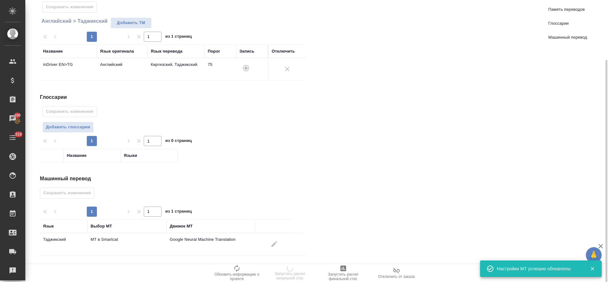
scroll to position [0, 0]
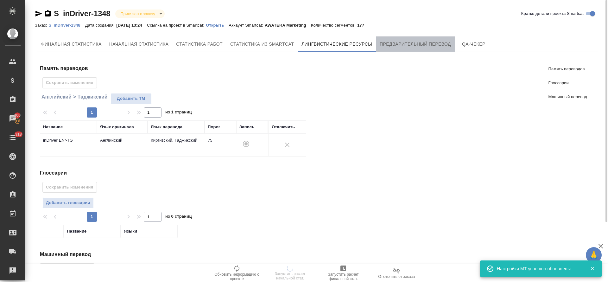
click at [424, 46] on span "Предварительный перевод" at bounding box center [415, 44] width 71 height 8
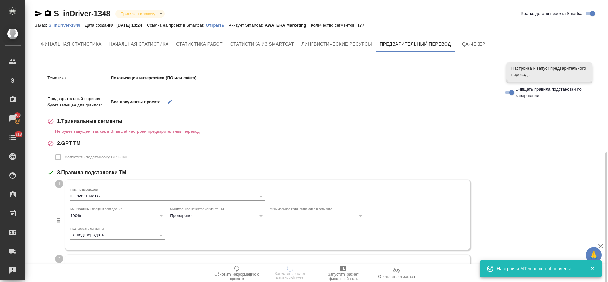
scroll to position [186, 0]
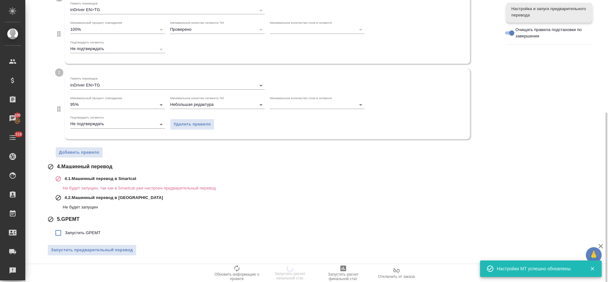
click at [90, 231] on span "Запустить GPEMT" at bounding box center [83, 233] width 36 height 6
click at [65, 231] on input "Запустить GPEMT" at bounding box center [58, 232] width 13 height 13
checkbox input "true"
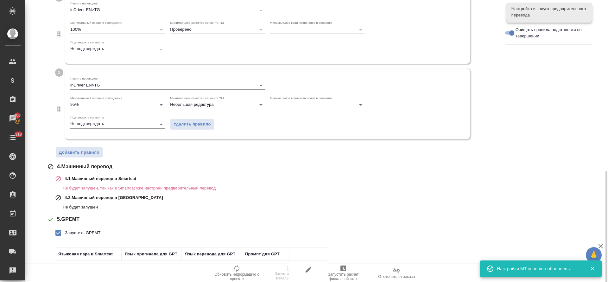
scroll to position [230, 0]
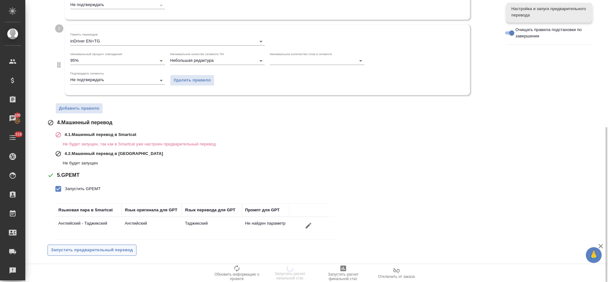
click at [92, 245] on button "Запустить предварительный перевод" at bounding box center [91, 249] width 89 height 11
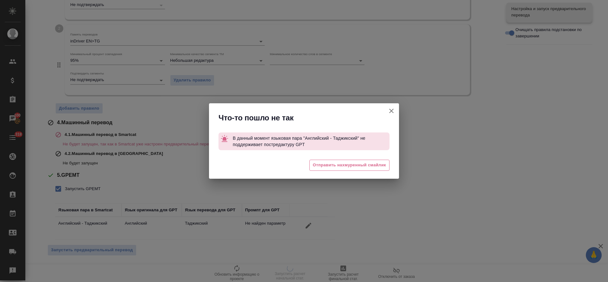
click at [396, 108] on button "Кратко детали проекта Smartcat" at bounding box center [391, 110] width 15 height 15
